Goal: Complete application form

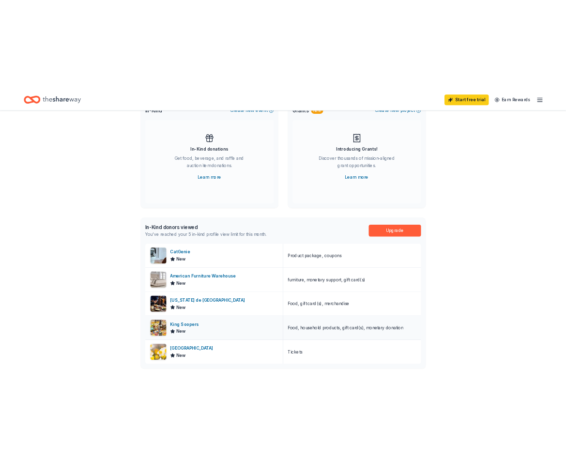
scroll to position [97, 0]
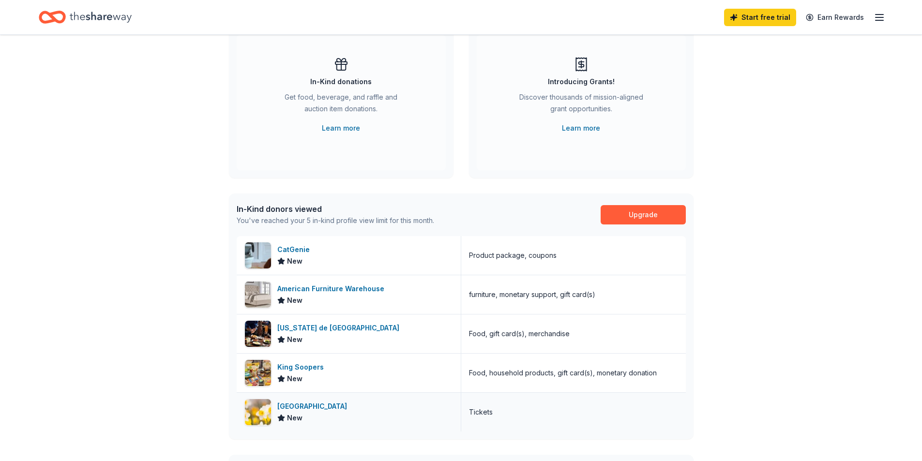
click at [350, 404] on div "Denver Botanic Gardens" at bounding box center [314, 407] width 74 height 12
click at [798, 262] on div "👋 Hi Sarah In-Kind Create new event In-Kind donations Get food, beverage, and r…" at bounding box center [461, 278] width 922 height 680
click at [310, 375] on div "New" at bounding box center [302, 379] width 50 height 12
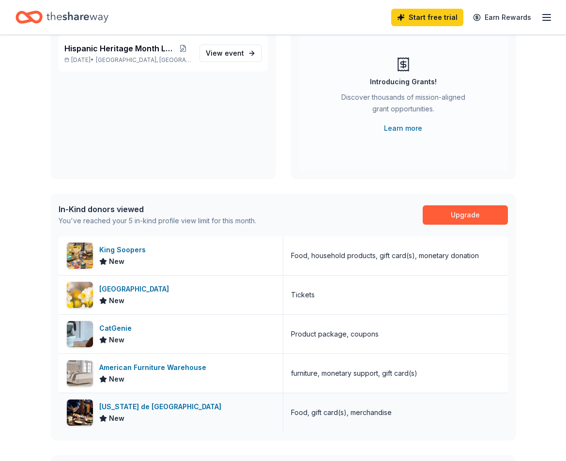
click at [139, 405] on div "Texas de Brazil" at bounding box center [162, 407] width 126 height 12
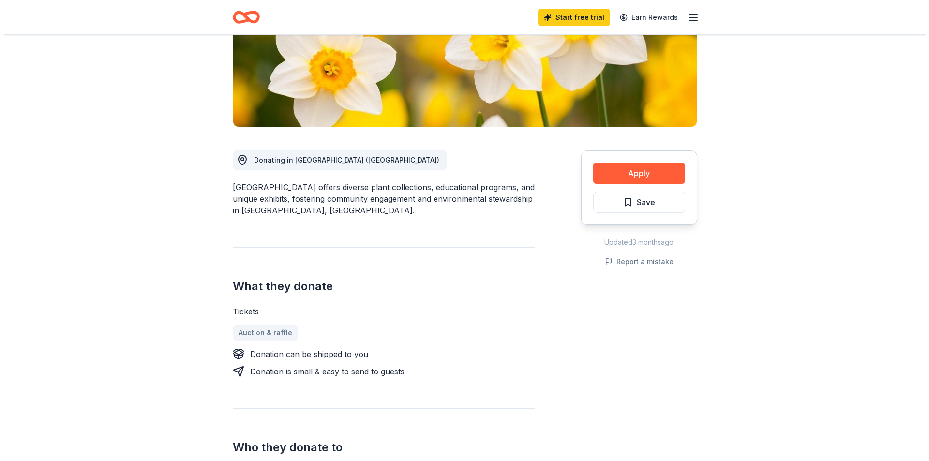
scroll to position [242, 0]
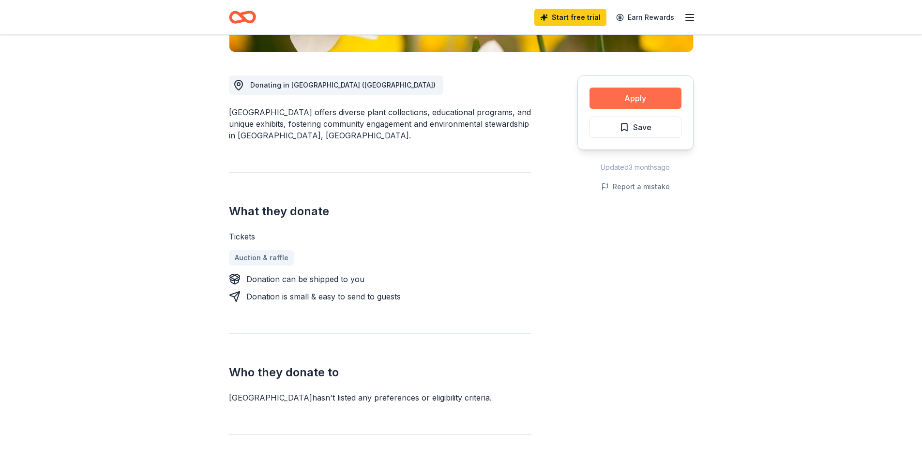
click at [652, 102] on button "Apply" at bounding box center [636, 98] width 92 height 21
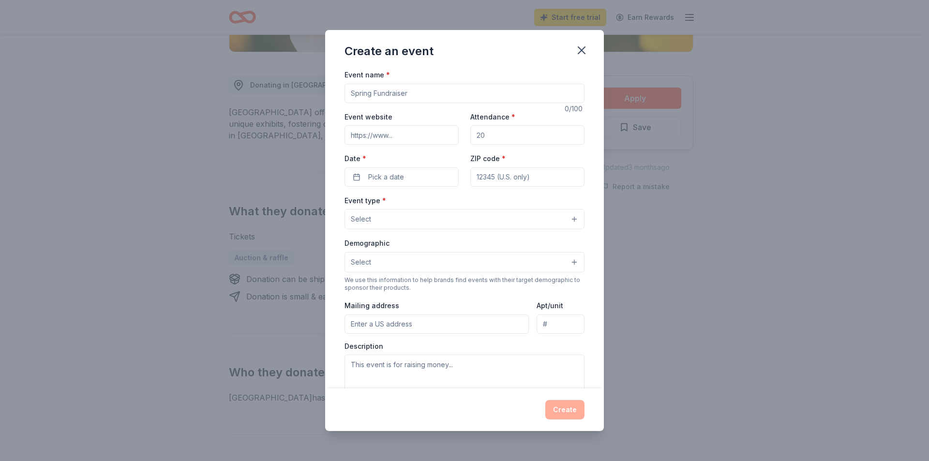
click at [448, 92] on input "Event name *" at bounding box center [465, 93] width 240 height 19
type input "Hispanic Heritage Month Loteria"
click at [421, 137] on input "Event website" at bounding box center [402, 134] width 114 height 19
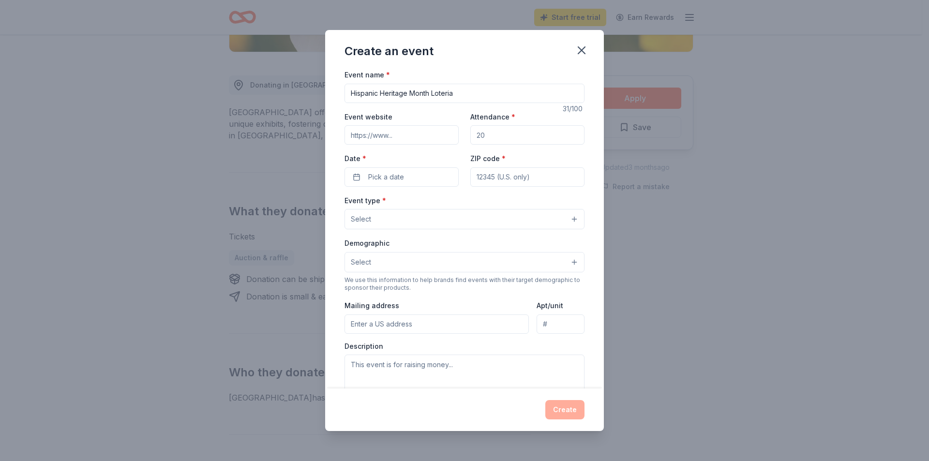
type input "https://www.project-access.org/"
click at [502, 133] on input "Attendance *" at bounding box center [527, 134] width 114 height 19
click at [470, 127] on input "30" at bounding box center [527, 134] width 114 height 19
type input "30"
click at [458, 121] on div "Event website https://www.project-access.org/ Attendance * 30 Date * Pick a dat…" at bounding box center [465, 149] width 240 height 76
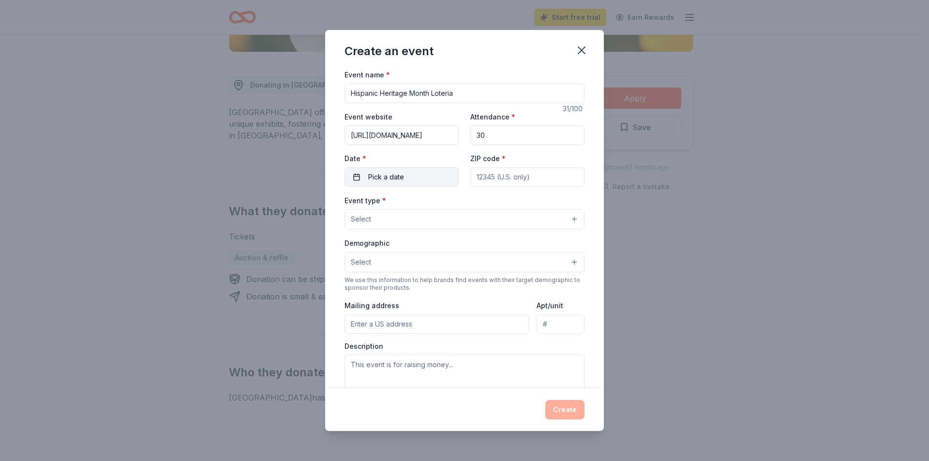
click at [410, 175] on button "Pick a date" at bounding box center [402, 176] width 114 height 19
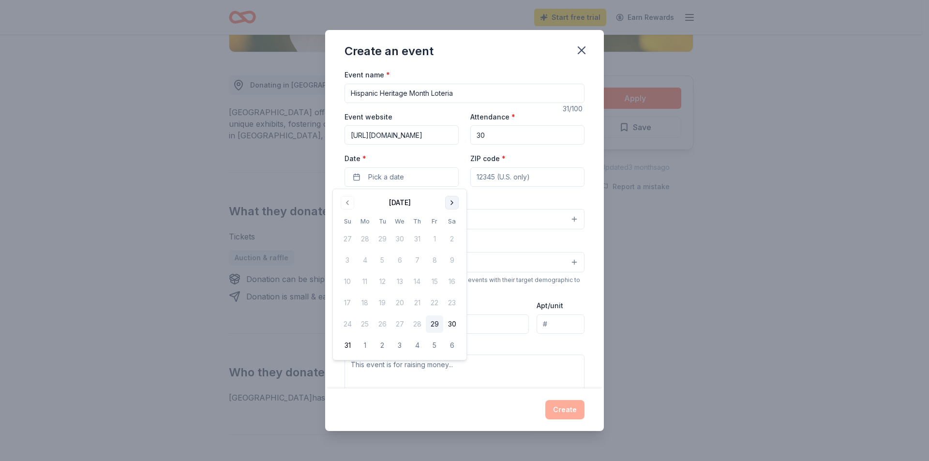
click at [449, 199] on button "Go to next month" at bounding box center [452, 203] width 14 height 14
click at [402, 279] on button "17" at bounding box center [399, 281] width 17 height 17
click at [382, 280] on button "16" at bounding box center [382, 281] width 17 height 17
click at [505, 239] on div "Demographic Select" at bounding box center [465, 254] width 240 height 35
click at [507, 167] on div "ZIP code *" at bounding box center [527, 169] width 114 height 34
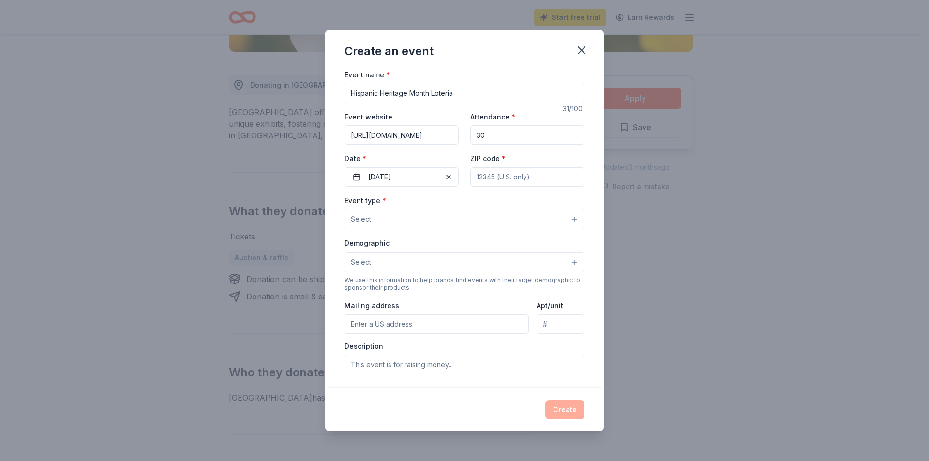
click at [508, 173] on input "ZIP code *" at bounding box center [527, 176] width 114 height 19
type input "80246"
click at [449, 324] on input "5001 E Mississippi Ave" at bounding box center [437, 324] width 184 height 19
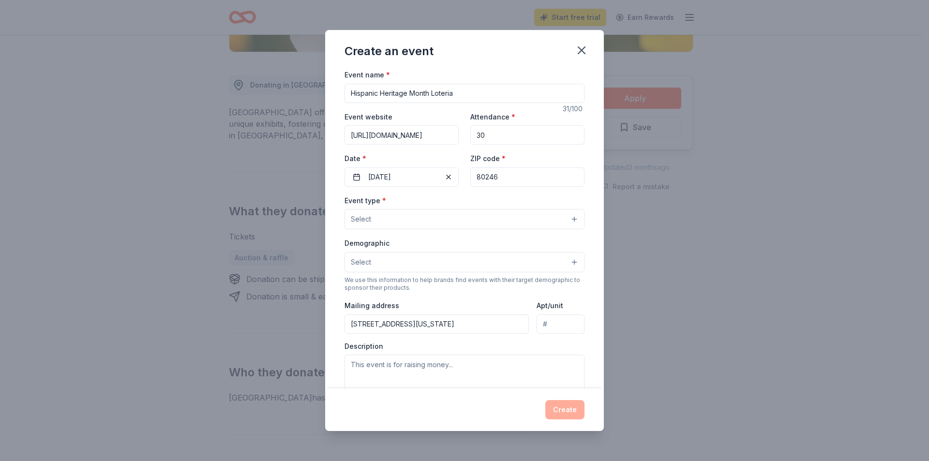
type input "2390 S University Blvd."
click at [547, 323] on input "Apt/unit" at bounding box center [561, 324] width 48 height 19
type input "103"
click at [445, 208] on div "Event type * Select" at bounding box center [465, 212] width 240 height 35
click at [447, 221] on button "Select" at bounding box center [465, 219] width 240 height 20
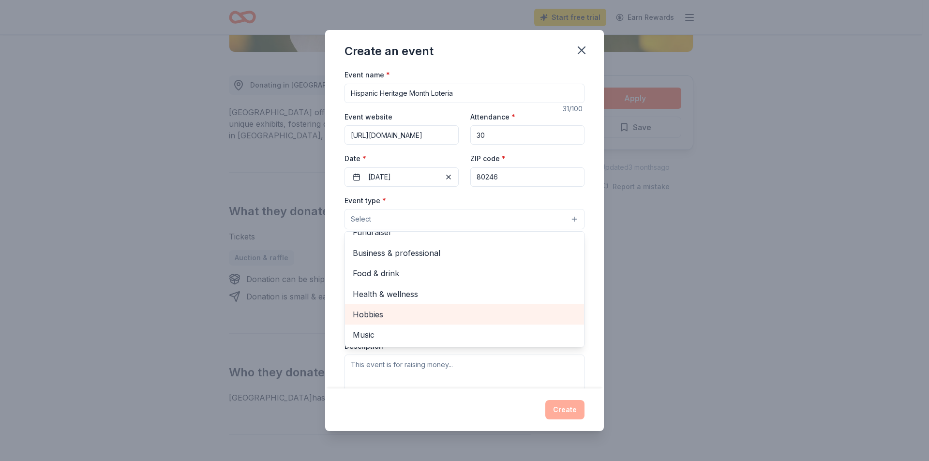
scroll to position [0, 0]
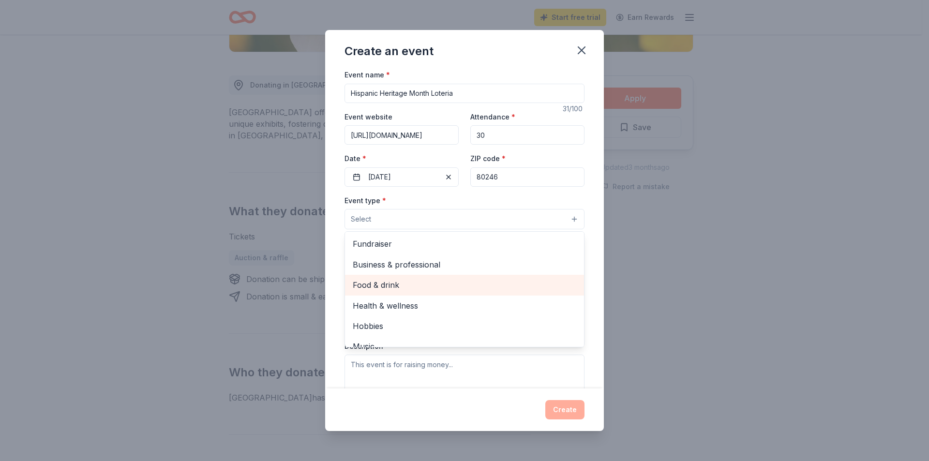
click at [447, 284] on span "Food & drink" at bounding box center [465, 285] width 224 height 13
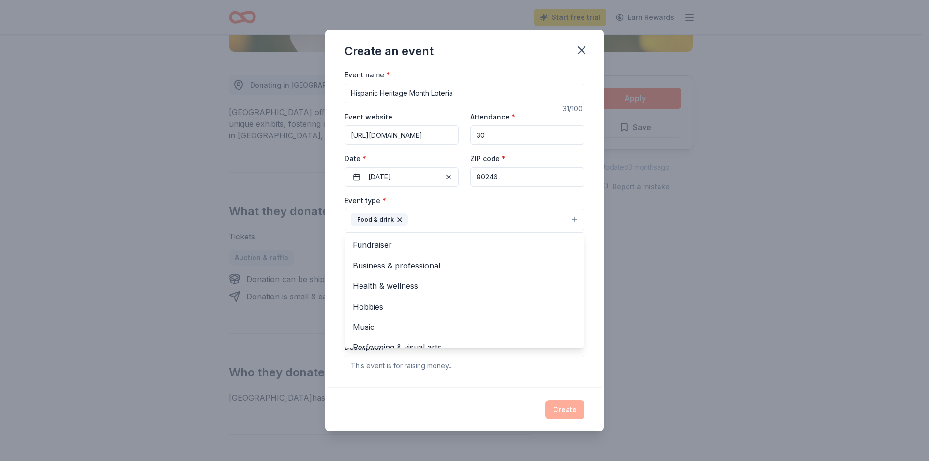
click at [468, 197] on div "Event type * Food & drink Fundraiser Business & professional Health & wellness …" at bounding box center [465, 213] width 240 height 36
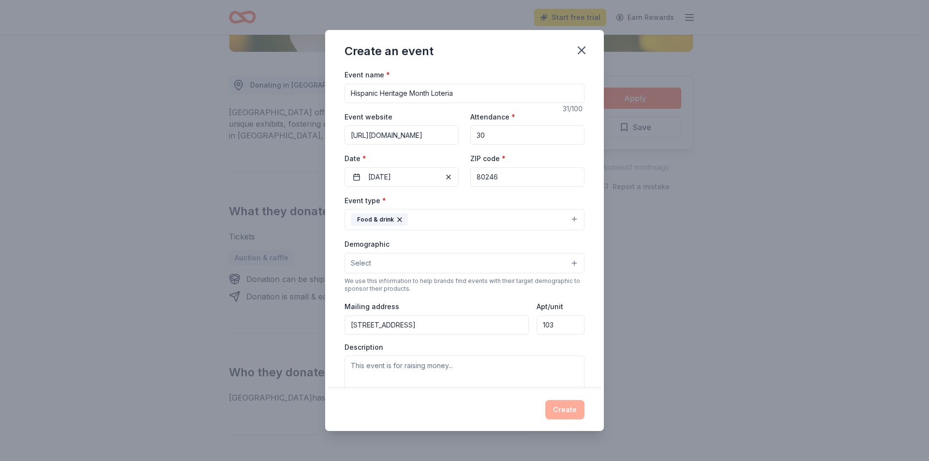
click at [421, 260] on button "Select" at bounding box center [465, 263] width 240 height 20
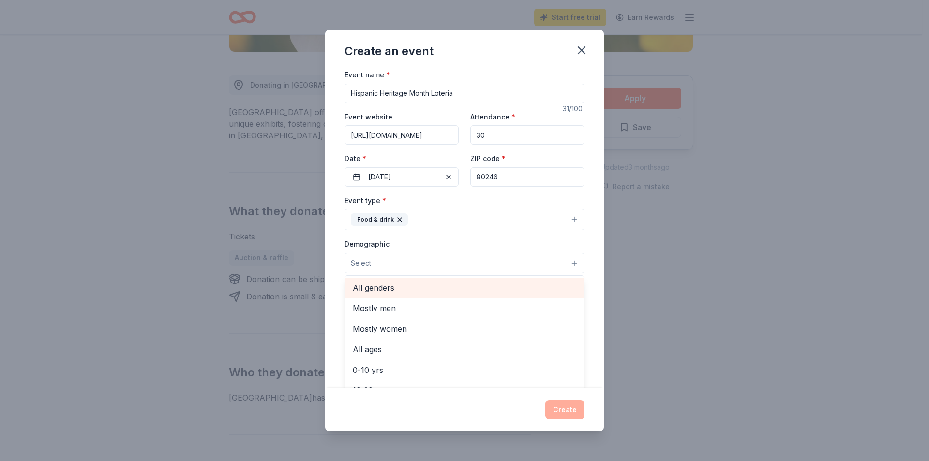
click at [419, 292] on span "All genders" at bounding box center [465, 288] width 224 height 13
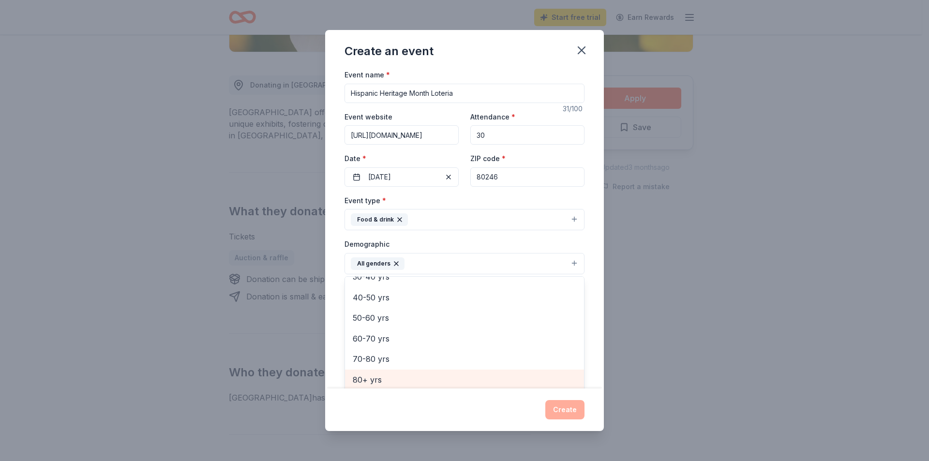
click at [396, 381] on span "80+ yrs" at bounding box center [465, 380] width 224 height 13
click at [395, 376] on span "70-80 yrs" at bounding box center [465, 378] width 224 height 13
click at [395, 376] on span "60-70 yrs" at bounding box center [465, 378] width 224 height 13
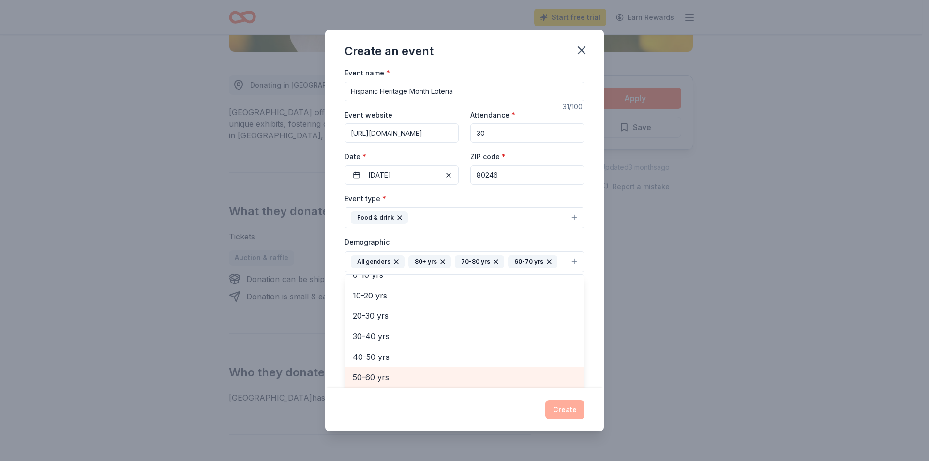
click at [395, 376] on span "50-60 yrs" at bounding box center [465, 377] width 224 height 13
click at [395, 376] on span "30-40 yrs" at bounding box center [465, 373] width 224 height 13
click at [399, 372] on span "20-30 yrs" at bounding box center [465, 373] width 224 height 13
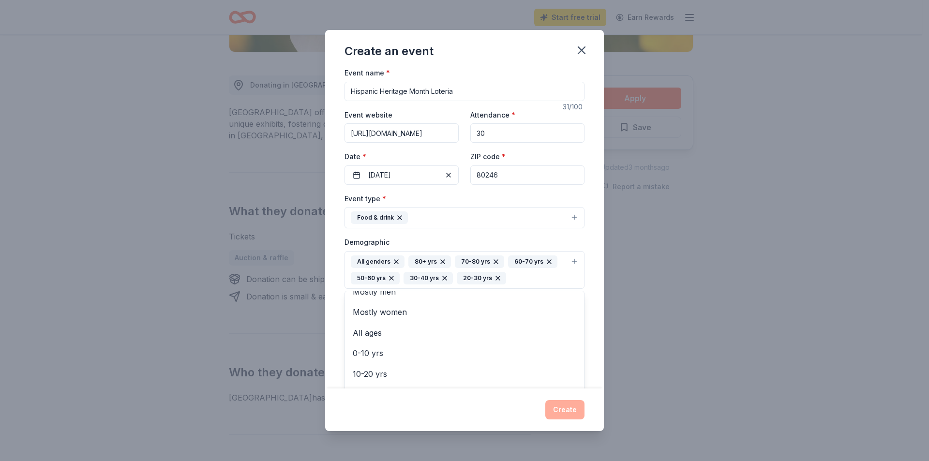
click at [470, 193] on div "Event type * Food & drink Demographic All genders 80+ yrs 70-80 yrs 60-70 yrs 5…" at bounding box center [465, 304] width 240 height 222
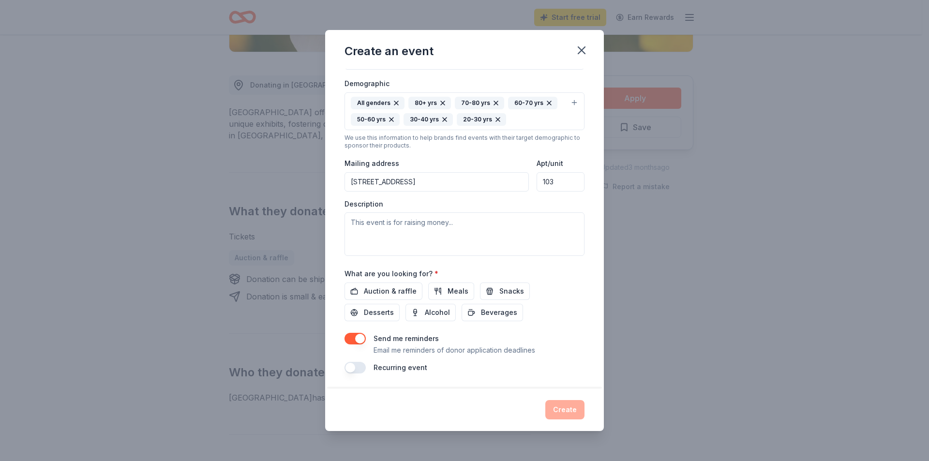
scroll to position [161, 0]
click at [450, 228] on textarea at bounding box center [465, 234] width 240 height 44
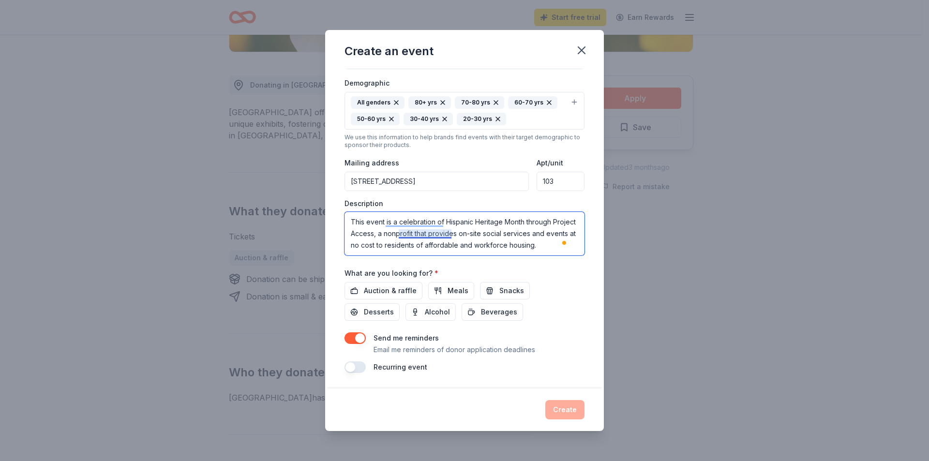
click at [419, 230] on textarea "This event is a celebration of Hispanic Heritage Month through Project Access, …" at bounding box center [465, 234] width 240 height 44
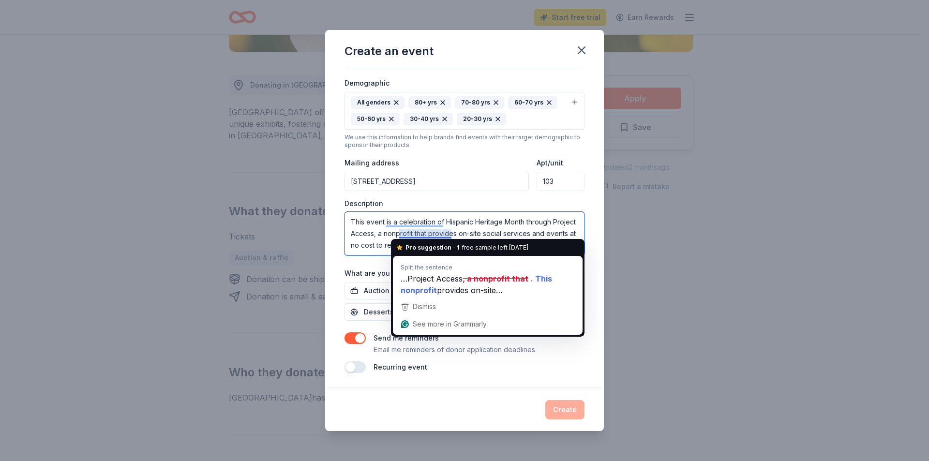
click at [508, 228] on textarea "This event is a celebration of Hispanic Heritage Month through Project Access, …" at bounding box center [465, 234] width 240 height 44
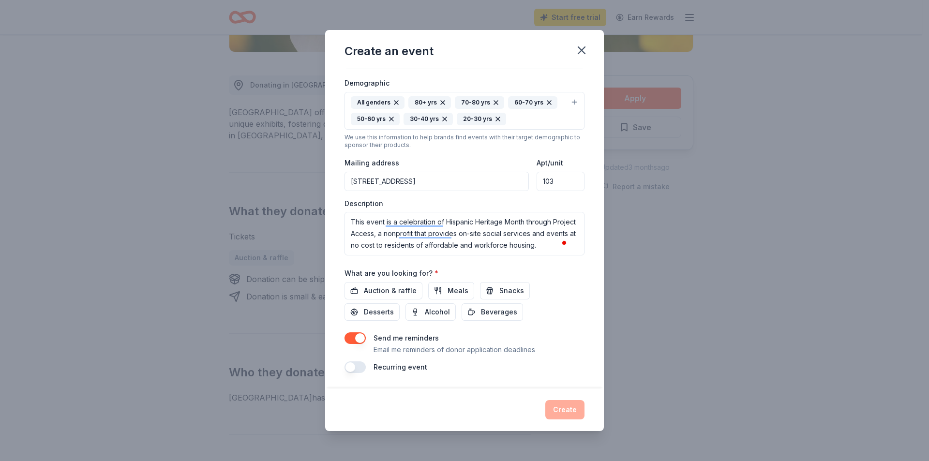
drag, startPoint x: 566, startPoint y: 248, endPoint x: 575, endPoint y: 250, distance: 9.3
click at [571, 250] on div "Event name * Hispanic Heritage Month Loteria 31 /100 Event website https://www.…" at bounding box center [464, 229] width 279 height 320
click at [560, 245] on textarea "This event is a celebration of Hispanic Heritage Month through Project Access, …" at bounding box center [465, 234] width 240 height 44
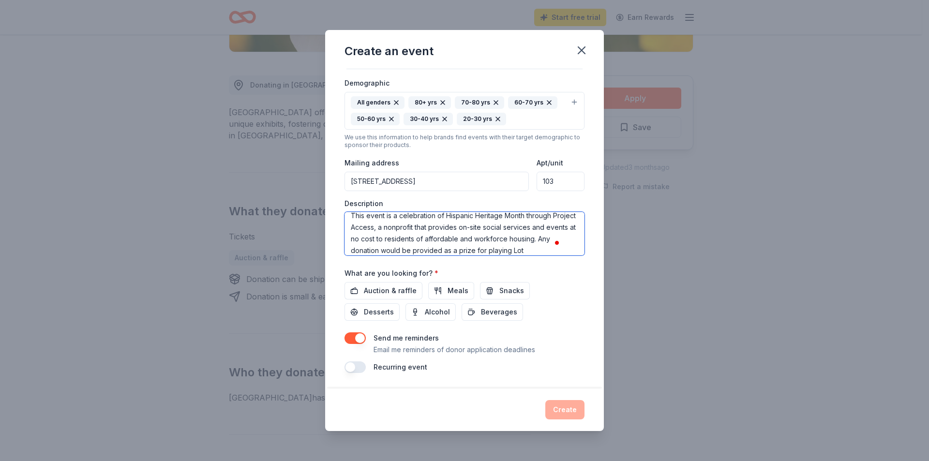
scroll to position [18, 0]
click at [527, 240] on textarea "This event is a celebration of Hispanic Heritage Month through Project Access, …" at bounding box center [465, 234] width 240 height 44
click at [480, 273] on div "What are you looking for? * Auction & raffle Meals Snacks Desserts Alcohol Beve…" at bounding box center [465, 294] width 240 height 54
click at [400, 293] on span "Auction & raffle" at bounding box center [390, 291] width 53 height 12
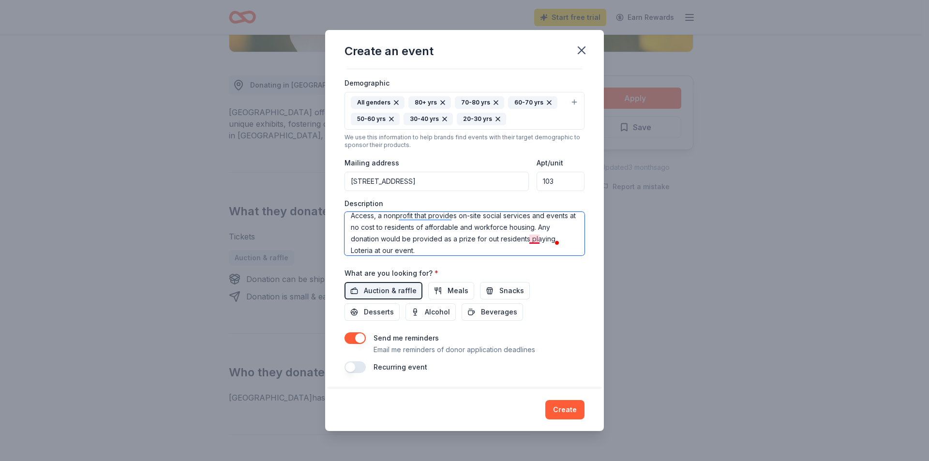
click at [538, 238] on textarea "This event is a celebration of Hispanic Heritage Month through Project Access, …" at bounding box center [465, 234] width 240 height 44
click at [500, 248] on textarea "This event is a celebration of Hispanic Heritage Month through Project Access, …" at bounding box center [465, 234] width 240 height 44
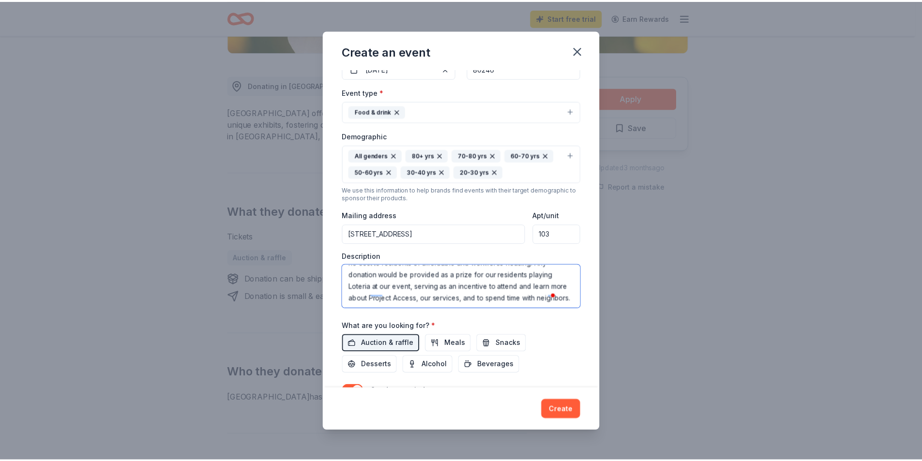
scroll to position [161, 0]
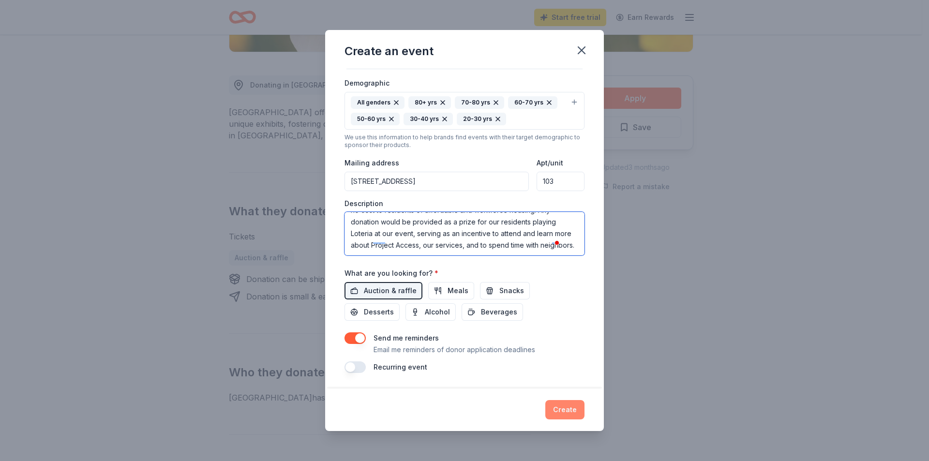
type textarea "This event is a celebration of Hispanic Heritage Month through Project Access, …"
click at [575, 408] on button "Create" at bounding box center [565, 409] width 39 height 19
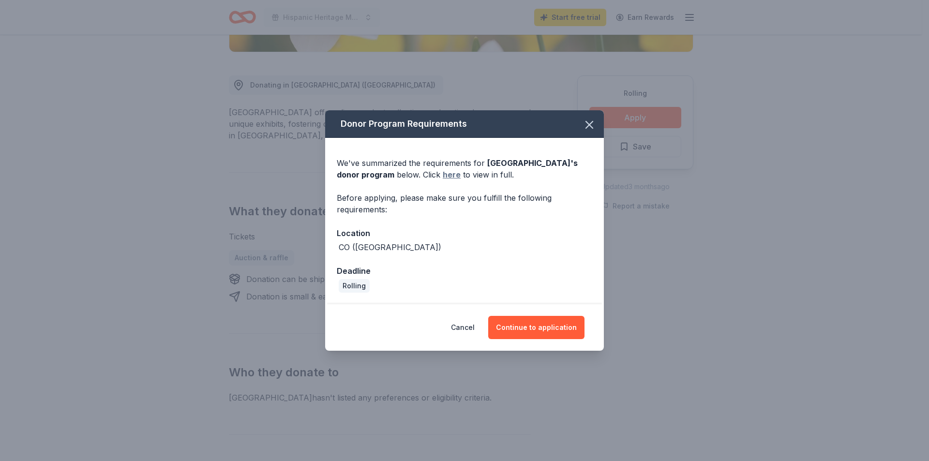
click at [451, 173] on link "here" at bounding box center [452, 175] width 18 height 12
click at [561, 333] on button "Continue to application" at bounding box center [536, 327] width 96 height 23
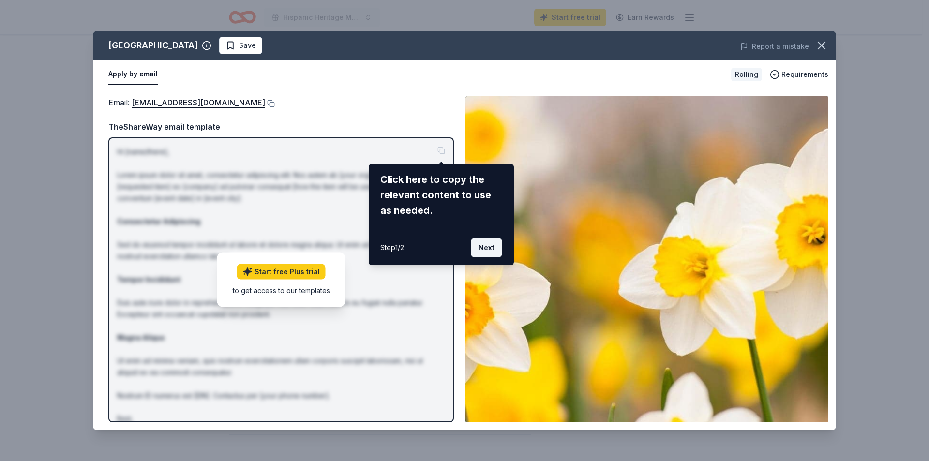
click at [491, 248] on button "Next" at bounding box center [486, 247] width 31 height 19
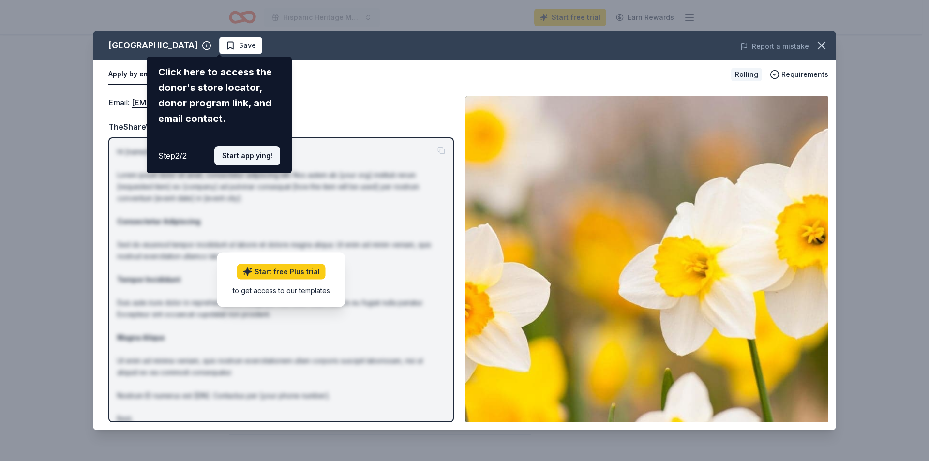
click at [249, 156] on button "Start applying!" at bounding box center [247, 155] width 66 height 19
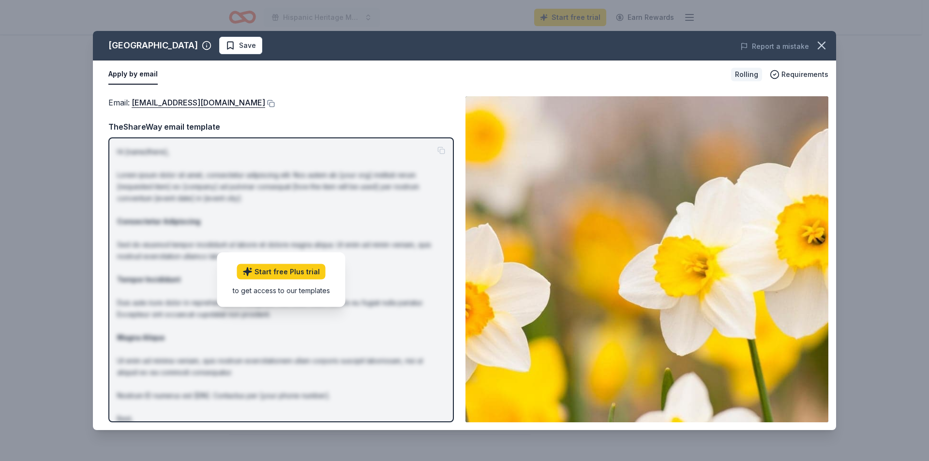
click at [288, 101] on div "Denver Botanic Gardens Save Report a mistake Apply by email Rolling Requirement…" at bounding box center [464, 230] width 743 height 399
click at [302, 271] on link "Start free Plus trial" at bounding box center [281, 271] width 89 height 15
click at [275, 102] on button at bounding box center [270, 104] width 10 height 8
click at [625, 73] on div "Apply by email" at bounding box center [415, 74] width 615 height 20
click at [275, 104] on button at bounding box center [270, 104] width 10 height 8
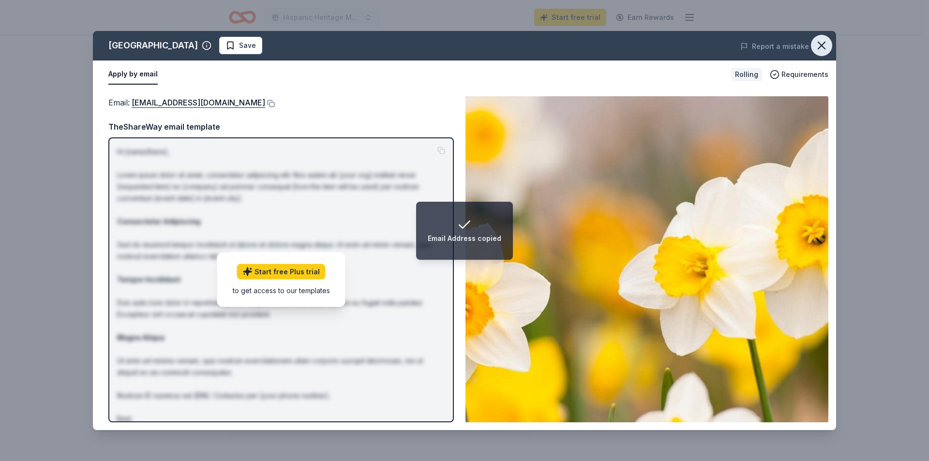
click at [827, 50] on icon "button" at bounding box center [822, 46] width 14 height 14
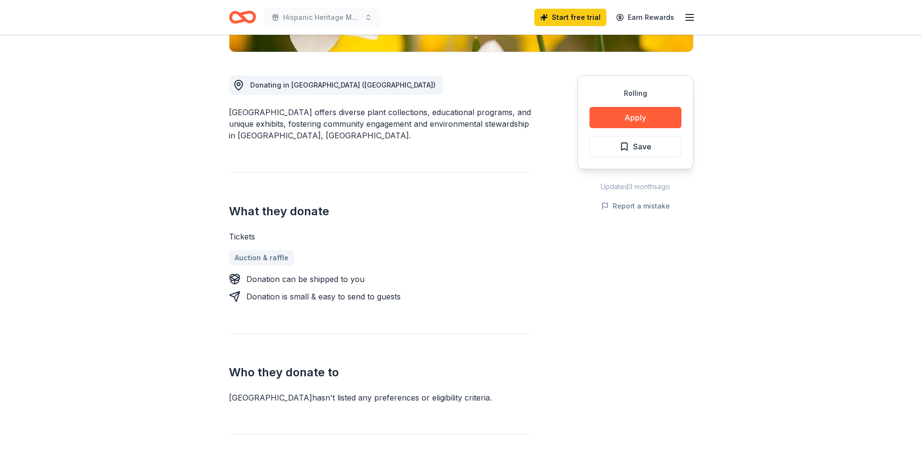
click at [199, 273] on div "Rolling Share Denver Botanic Gardens New Share Donating in CO (Denver) Denver B…" at bounding box center [461, 385] width 922 height 1184
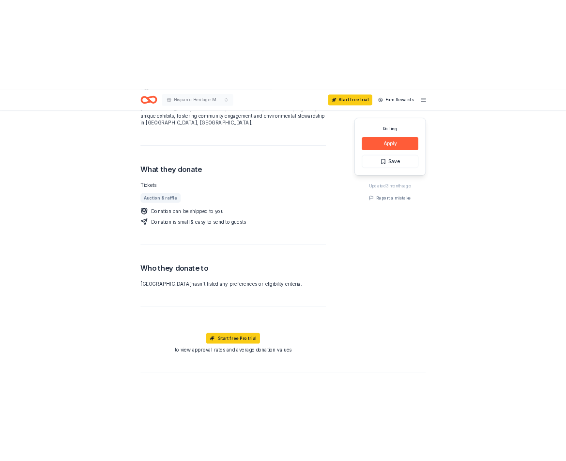
scroll to position [484, 0]
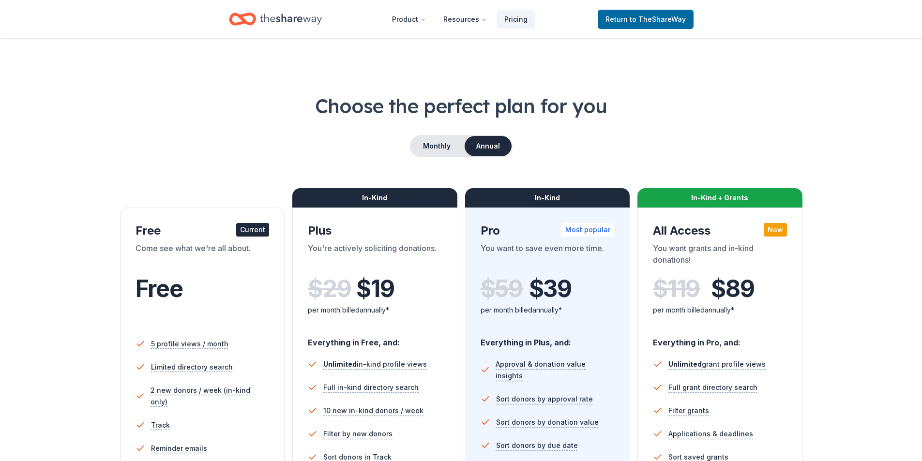
click at [219, 289] on div "Free" at bounding box center [203, 288] width 134 height 27
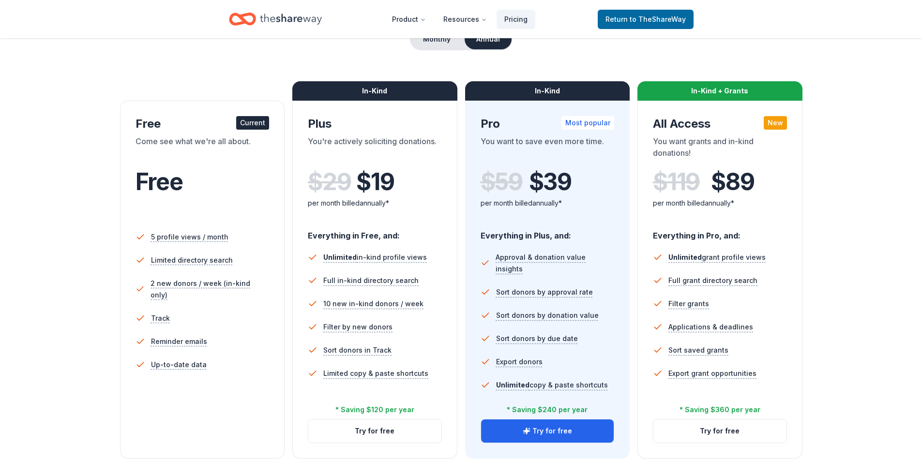
scroll to position [48, 0]
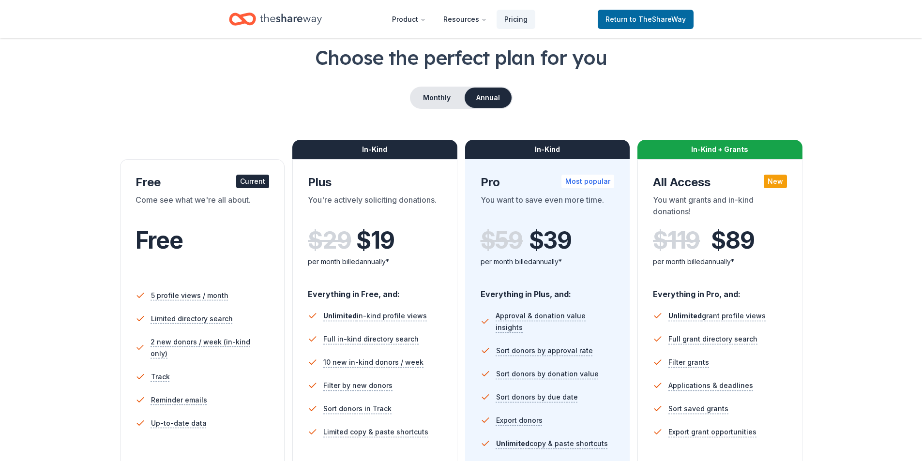
click at [346, 90] on div "Monthly Annual" at bounding box center [461, 98] width 845 height 22
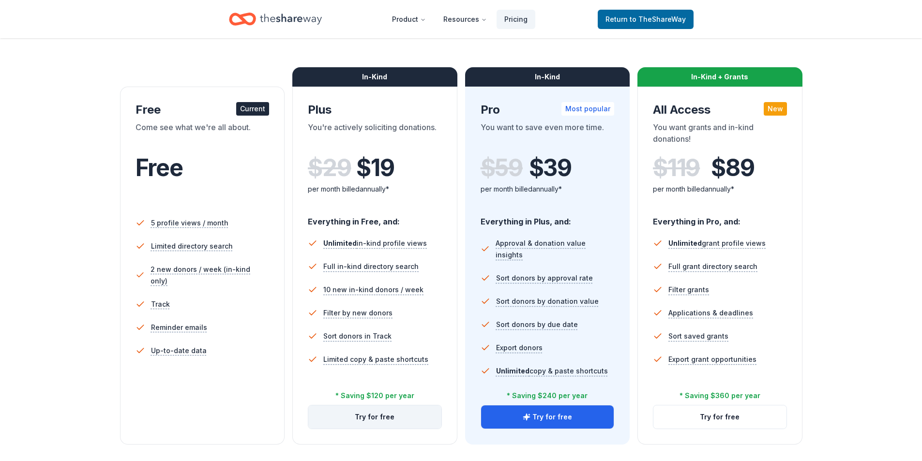
scroll to position [242, 0]
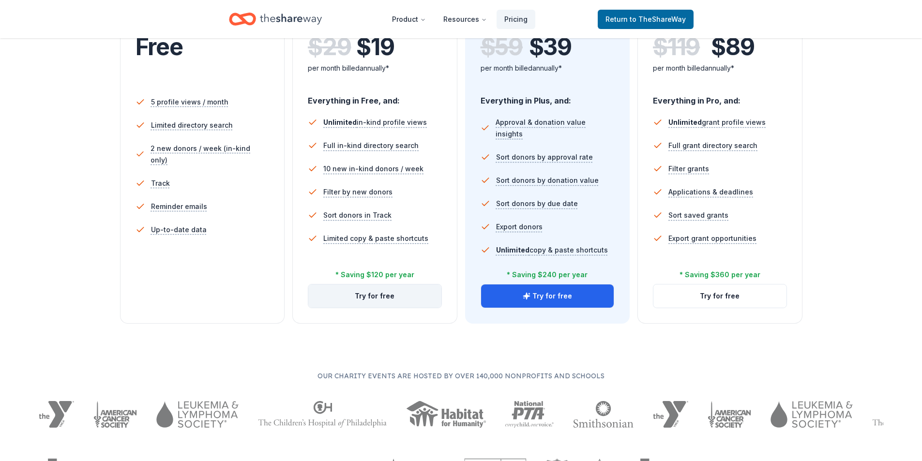
click at [390, 297] on button "Try for free" at bounding box center [374, 296] width 133 height 23
click at [450, 343] on div "Choose the perfect plan for you Monthly Annual Free Current Come see what we're…" at bounding box center [461, 167] width 922 height 635
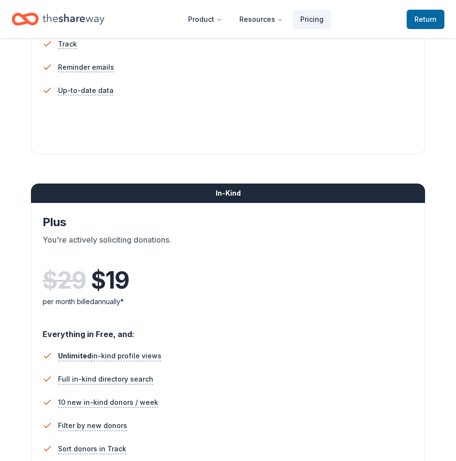
scroll to position [97, 0]
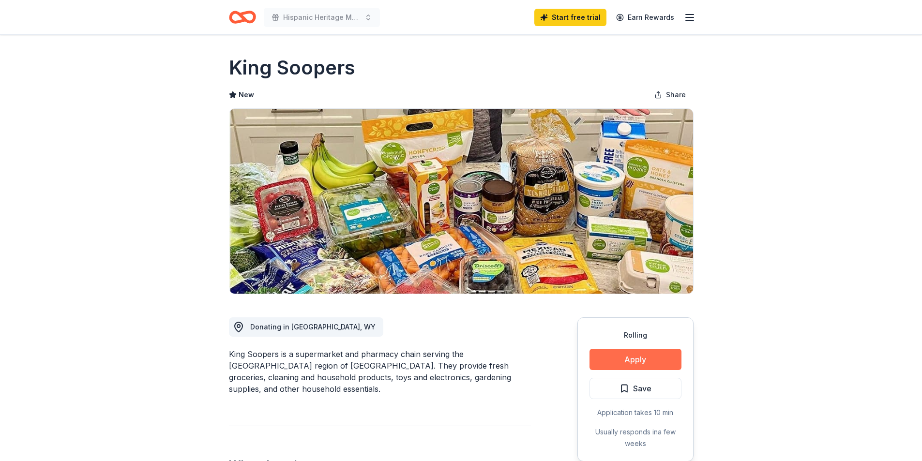
click at [633, 359] on button "Apply" at bounding box center [636, 359] width 92 height 21
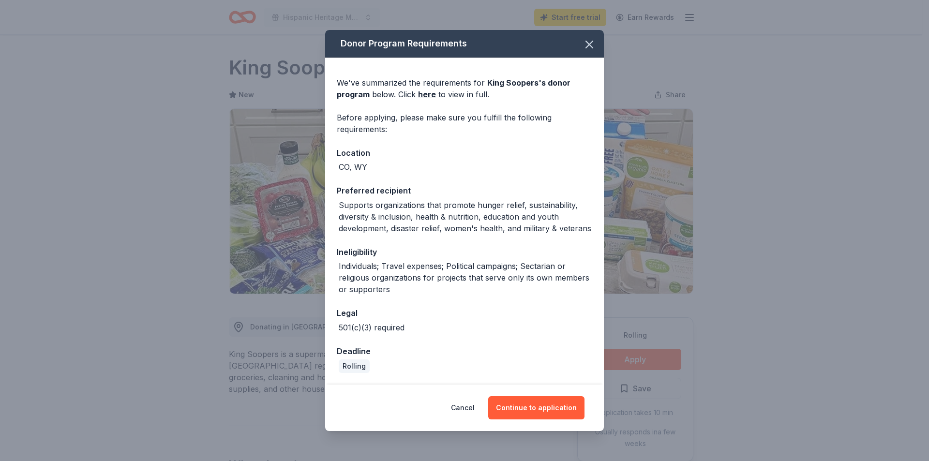
click at [471, 292] on div "Individuals; Travel expenses; Political campaigns; Sectarian or religious organ…" at bounding box center [466, 277] width 254 height 35
click at [426, 98] on link "here" at bounding box center [427, 95] width 18 height 12
click at [532, 418] on button "Continue to application" at bounding box center [536, 407] width 96 height 23
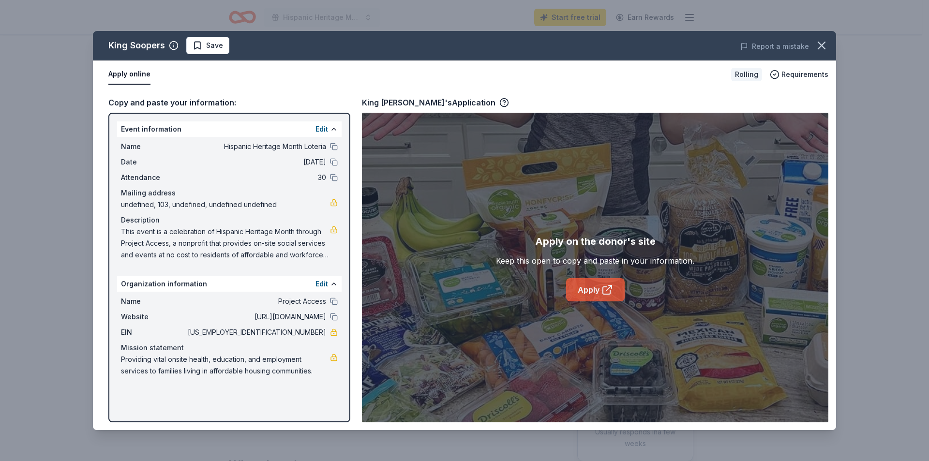
click at [597, 292] on link "Apply" at bounding box center [595, 289] width 59 height 23
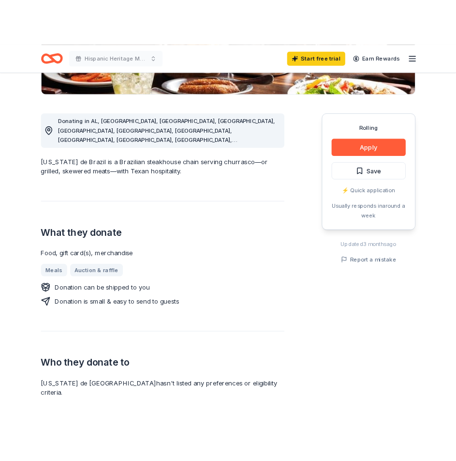
scroll to position [290, 0]
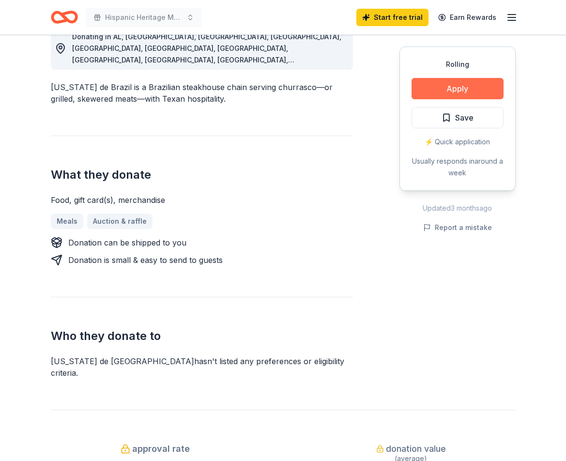
click at [455, 88] on button "Apply" at bounding box center [457, 88] width 92 height 21
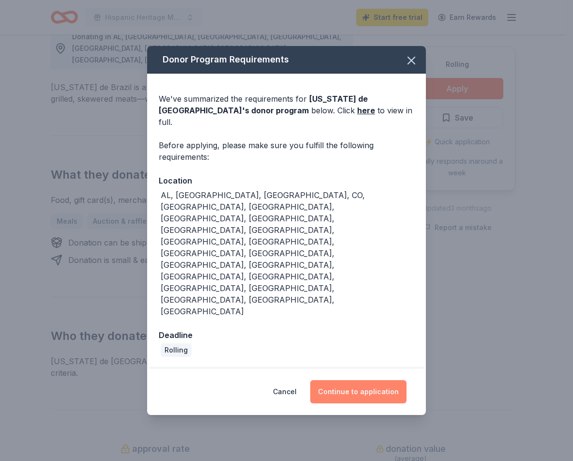
click at [361, 380] on button "Continue to application" at bounding box center [358, 391] width 96 height 23
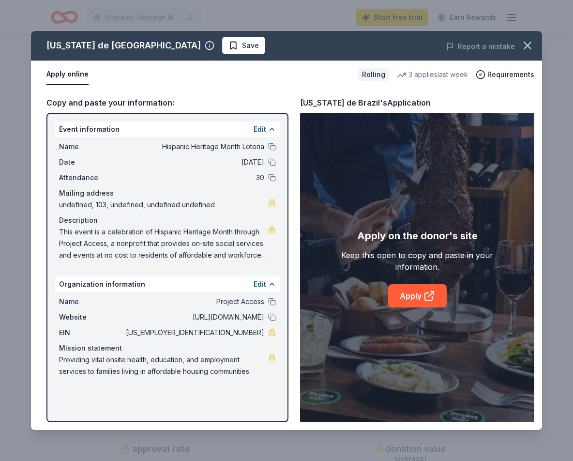
click at [118, 232] on span "This event is a celebration of Hispanic Heritage Month through Project Access, …" at bounding box center [163, 243] width 209 height 35
click at [77, 72] on button "Apply online" at bounding box center [67, 74] width 42 height 20
click at [152, 77] on div "Apply online" at bounding box center [198, 74] width 304 height 20
click at [67, 76] on button "Apply online" at bounding box center [67, 74] width 42 height 20
click at [281, 65] on div "Apply online" at bounding box center [198, 74] width 304 height 20
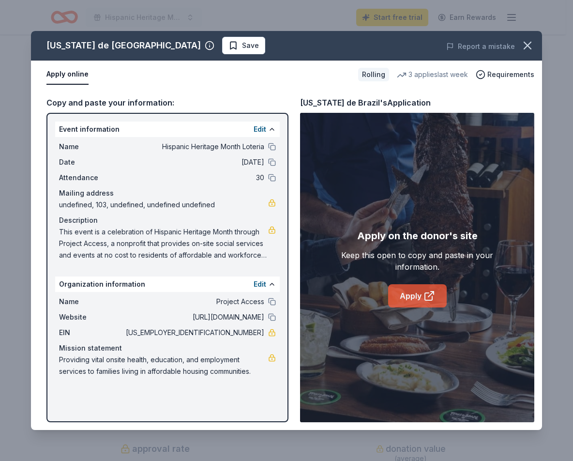
click at [424, 290] on icon at bounding box center [430, 296] width 12 height 12
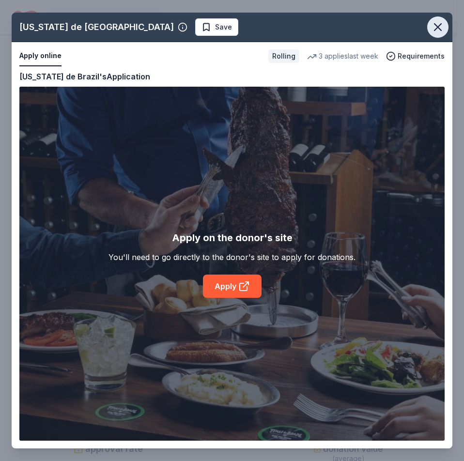
click at [442, 28] on icon "button" at bounding box center [438, 27] width 14 height 14
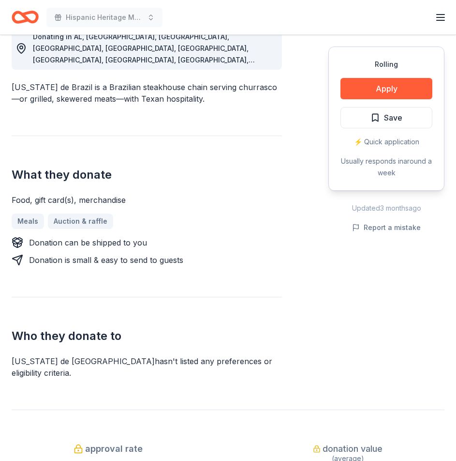
click at [253, 237] on div "Donation can be shipped to you" at bounding box center [147, 243] width 271 height 12
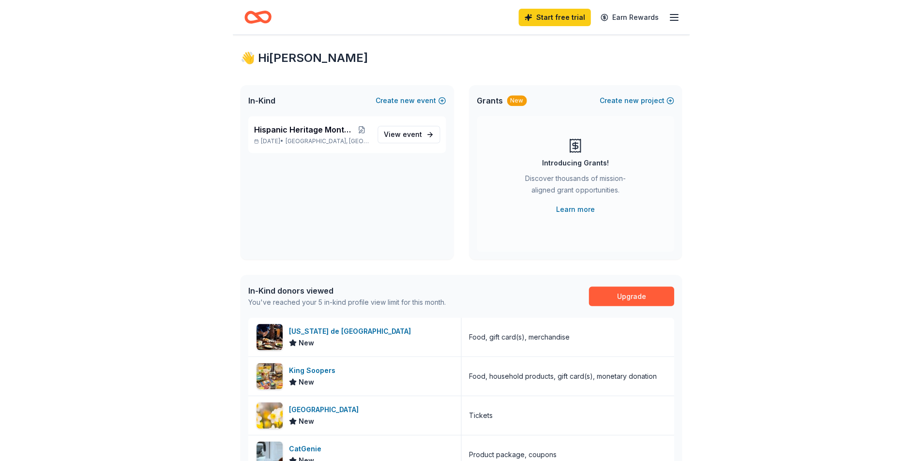
scroll to position [97, 0]
